Goal: Information Seeking & Learning: Learn about a topic

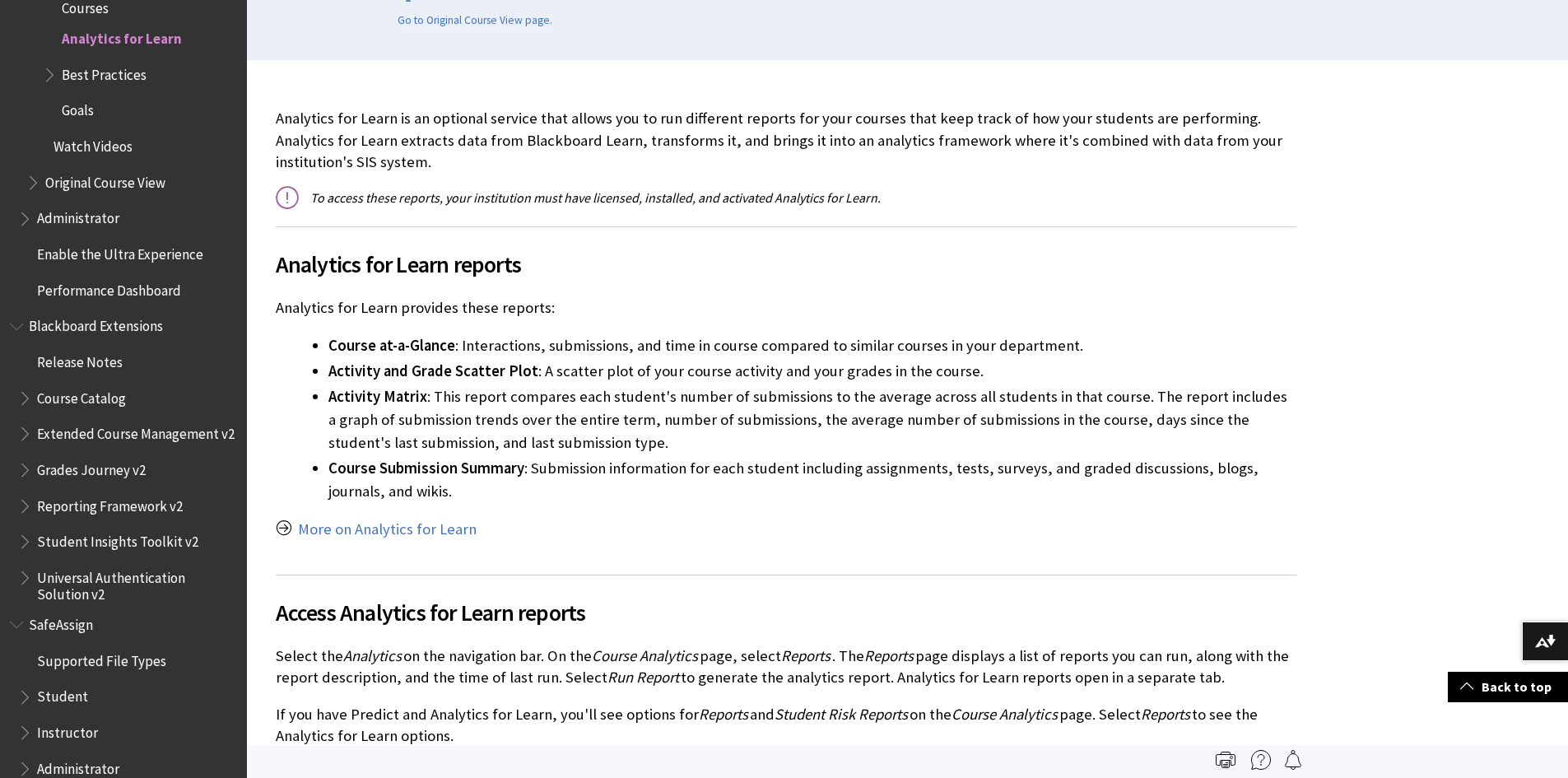
scroll to position [411, 0]
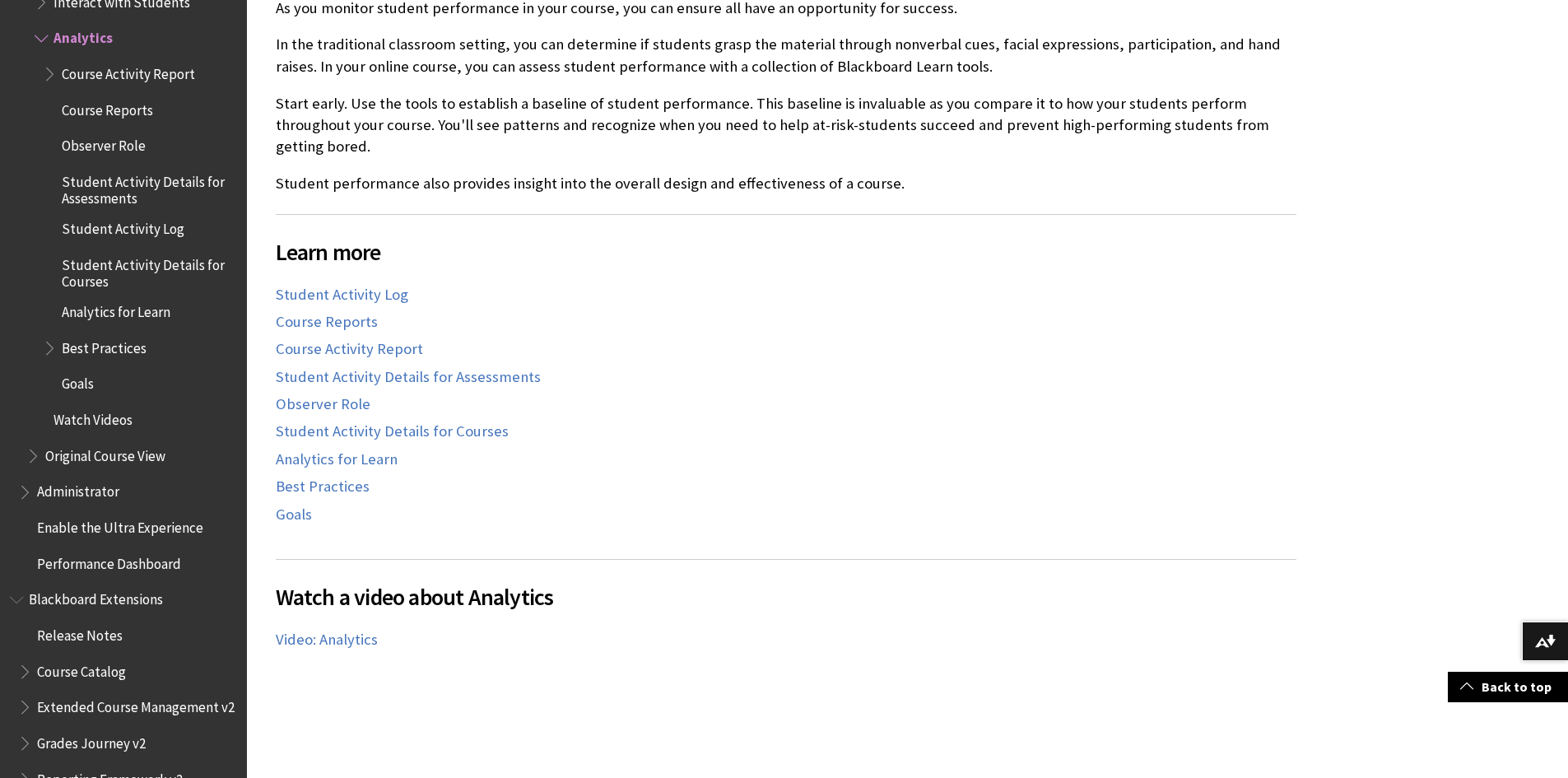
scroll to position [576, 0]
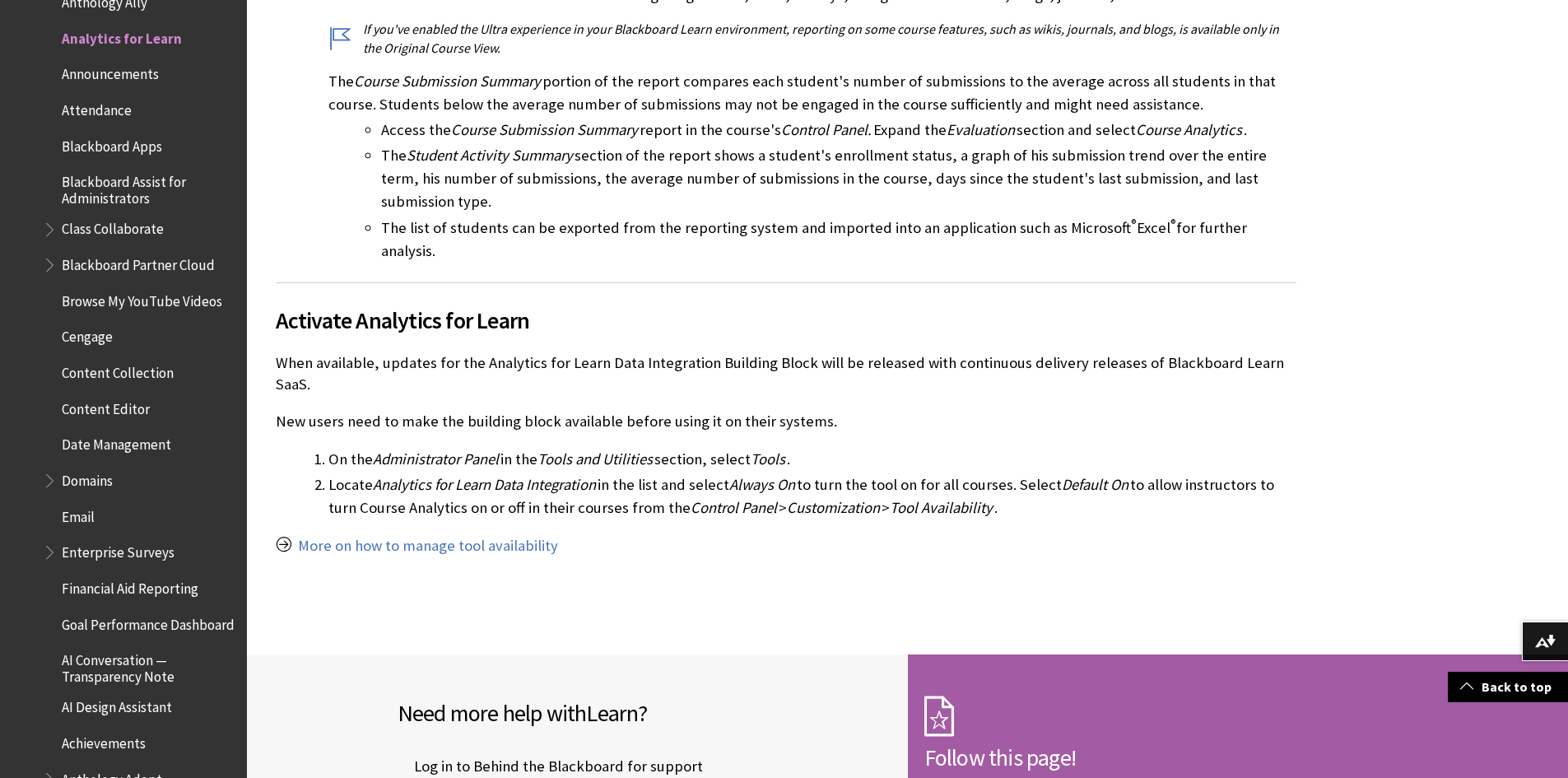
scroll to position [905, 0]
